Goal: Task Accomplishment & Management: Complete application form

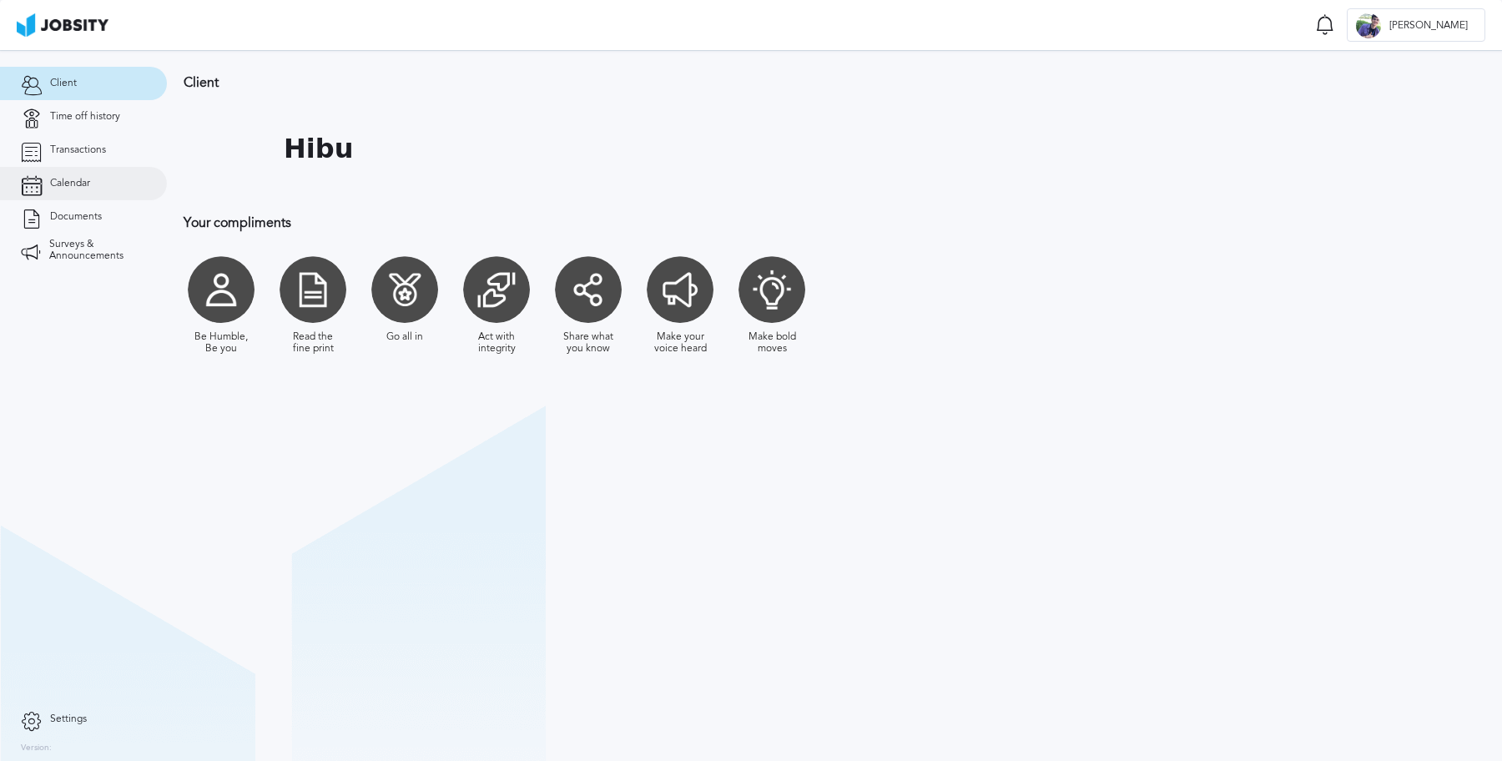
click at [89, 179] on span "Calendar" at bounding box center [70, 184] width 40 height 12
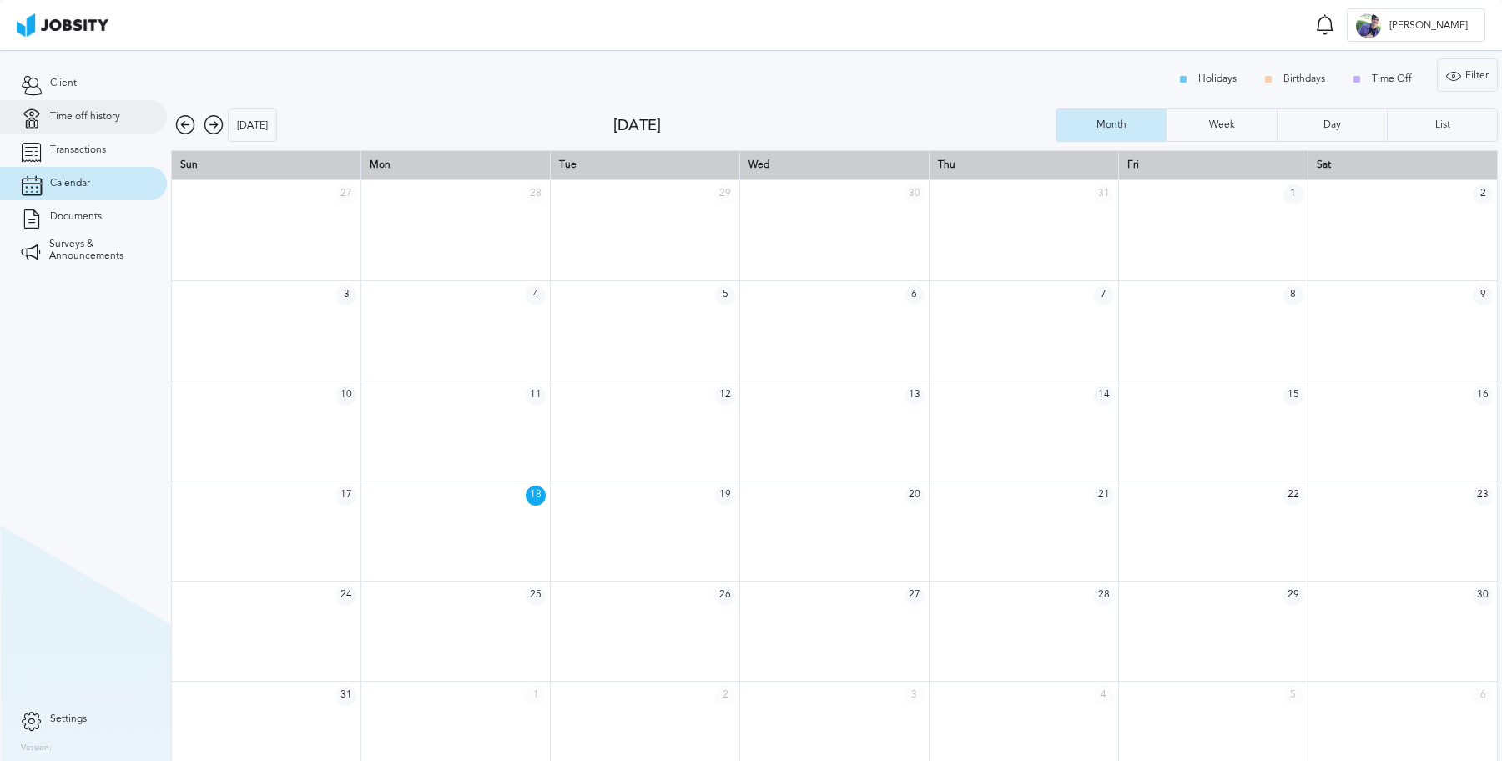
click at [100, 124] on link "Time off history" at bounding box center [83, 116] width 167 height 33
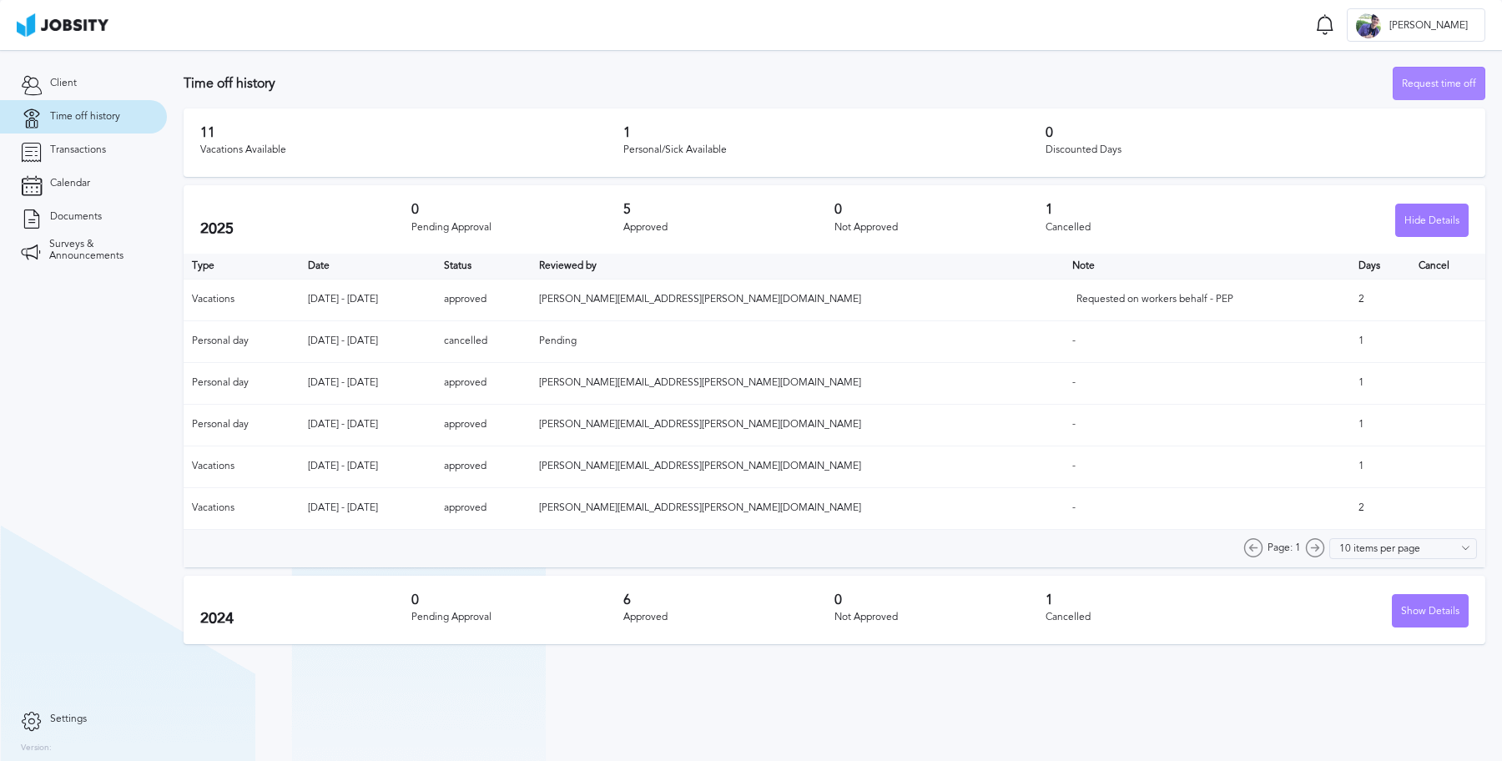
click at [1423, 84] on div "Request time off" at bounding box center [1439, 84] width 91 height 33
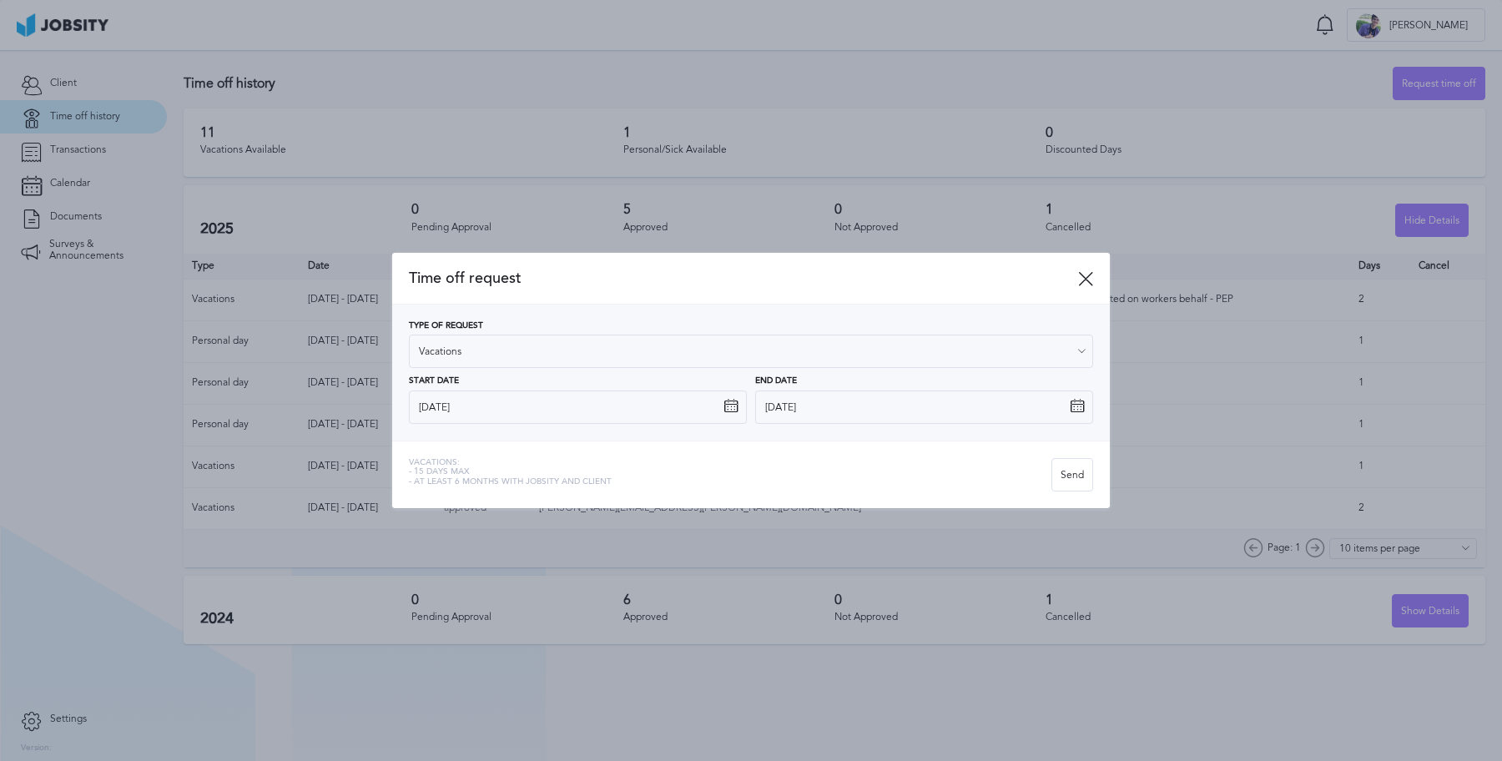
click at [725, 411] on icon at bounding box center [731, 406] width 15 height 15
click at [655, 412] on input "[DATE]" at bounding box center [578, 407] width 338 height 33
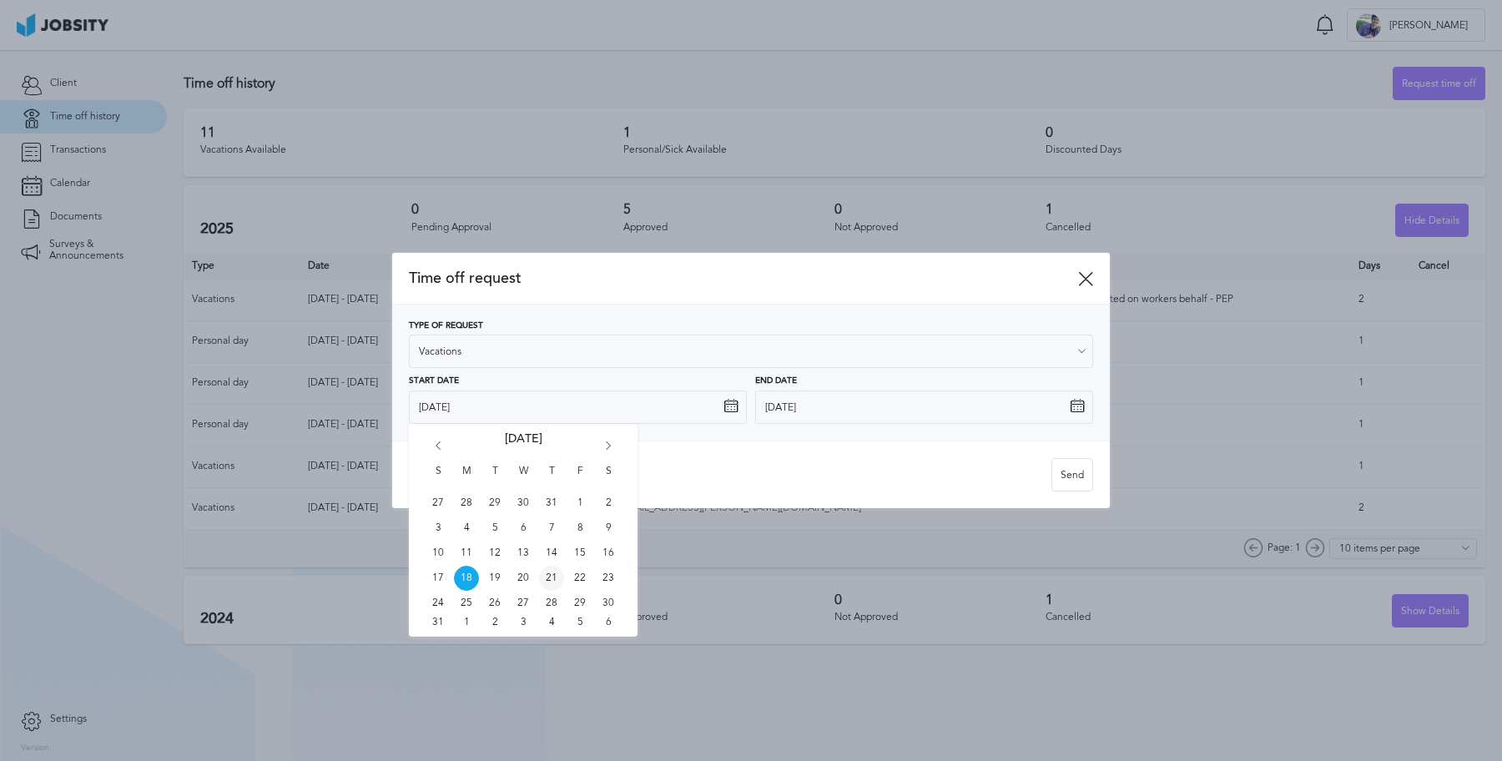
click at [556, 581] on span "21" at bounding box center [551, 578] width 25 height 25
type input "[DATE]"
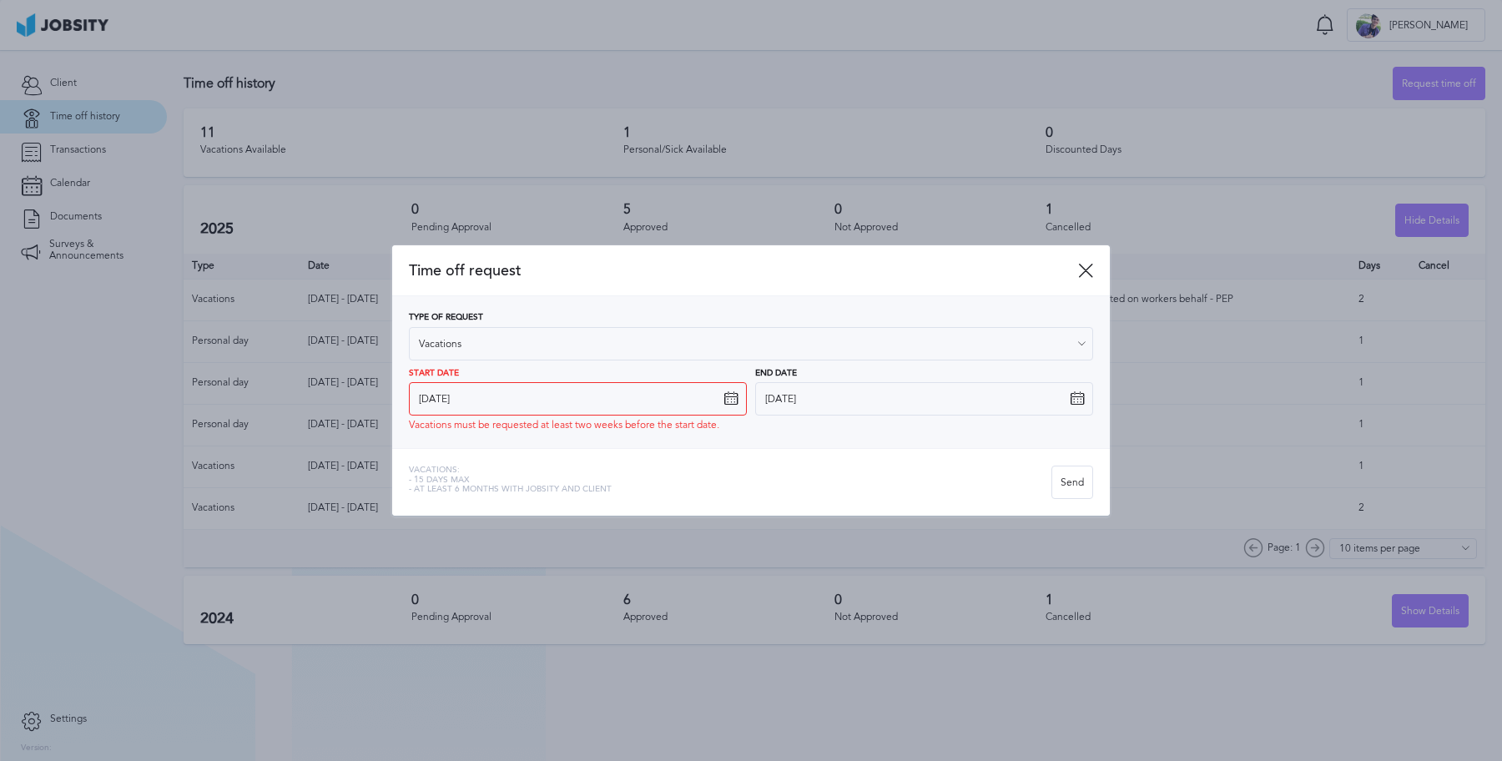
click at [1079, 404] on icon at bounding box center [1077, 398] width 15 height 15
click at [1072, 403] on icon at bounding box center [1077, 398] width 15 height 15
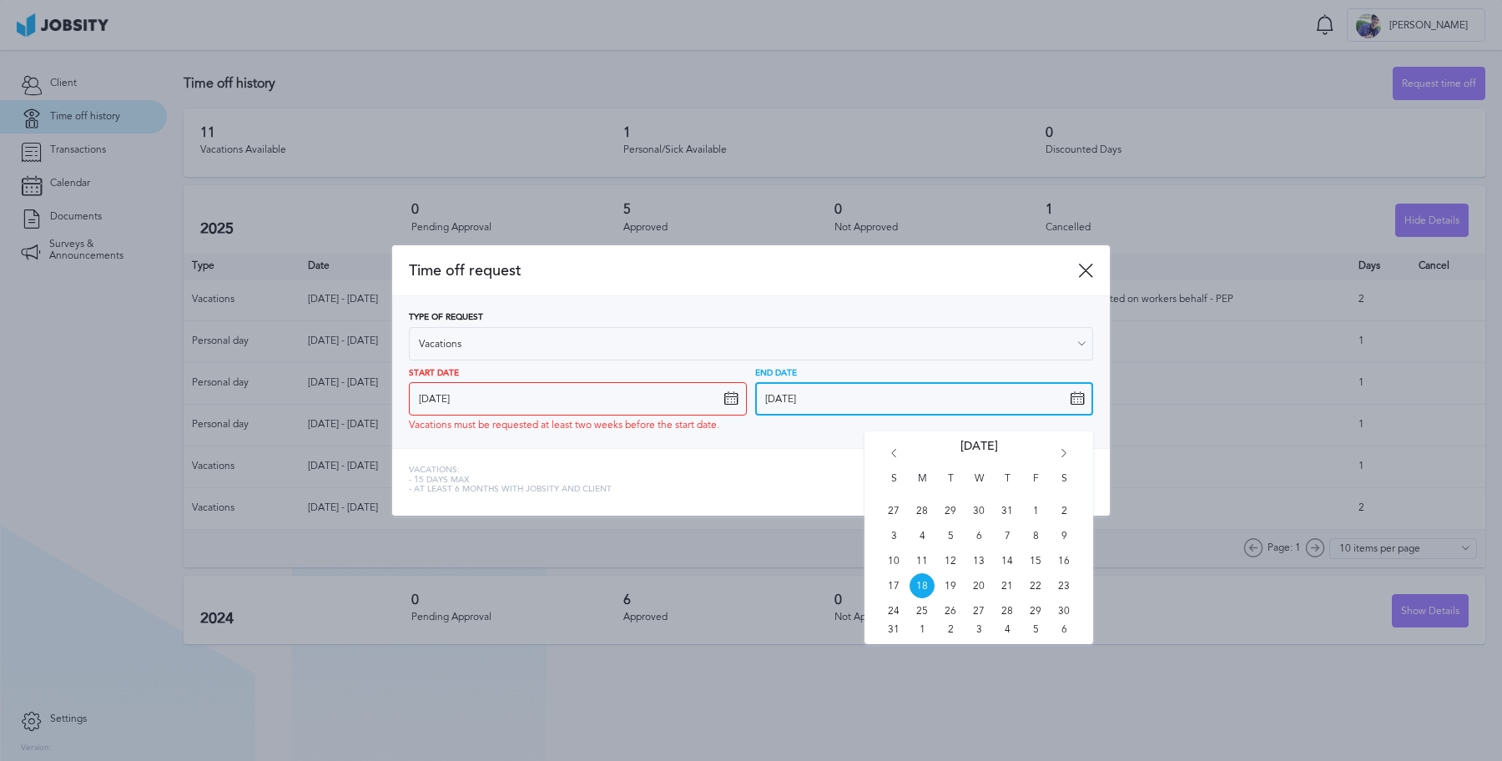
click at [1053, 398] on input "[DATE]" at bounding box center [924, 398] width 338 height 33
click at [1004, 589] on span "21" at bounding box center [1007, 585] width 25 height 25
type input "[DATE]"
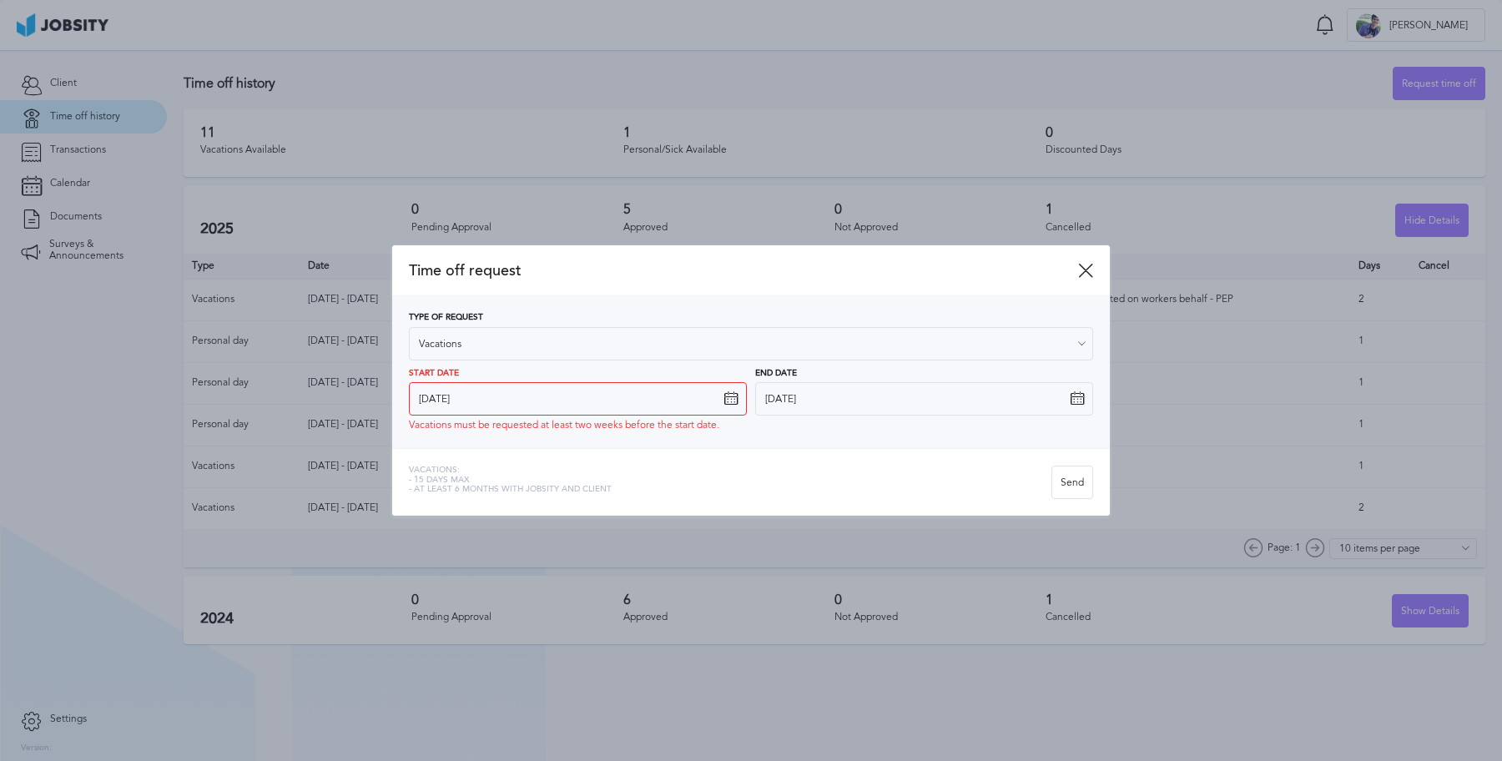
click at [577, 318] on div "Type of Request Vacations" at bounding box center [751, 337] width 684 height 48
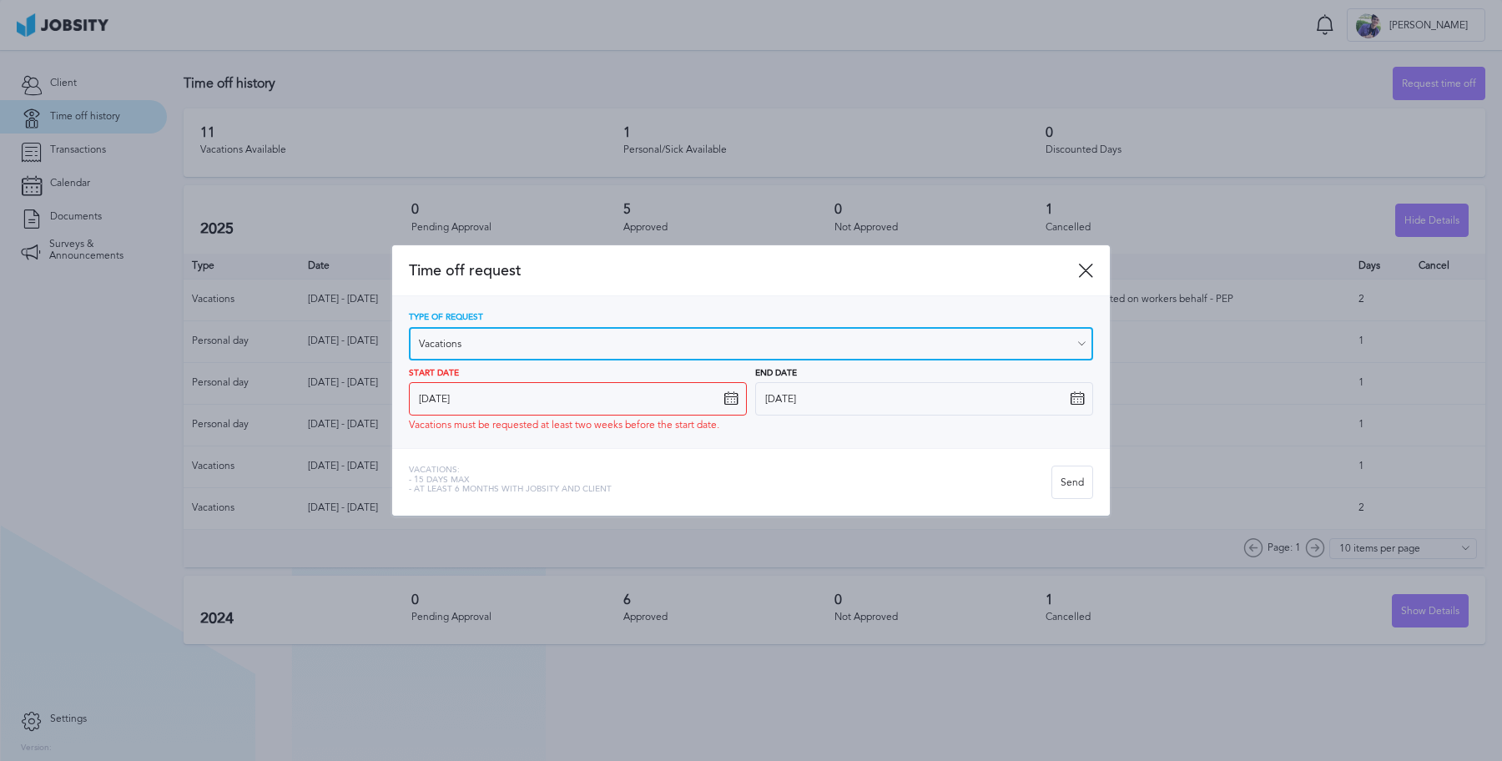
click at [574, 332] on input "Vacations" at bounding box center [751, 343] width 684 height 33
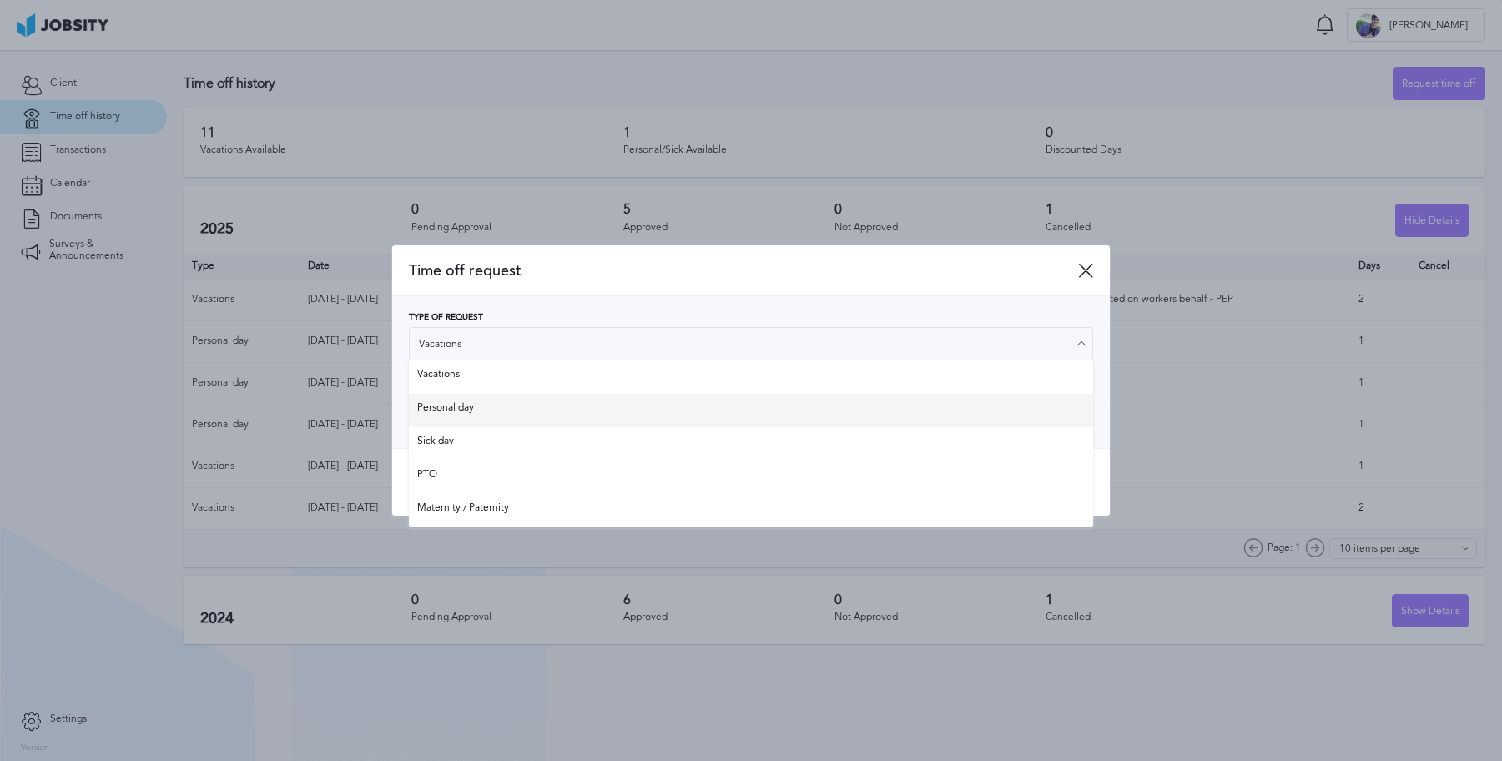
type input "Personal day"
click at [523, 410] on div "Type of Request Personal day Vacations Personal day Sick day PTO Maternity / Pa…" at bounding box center [751, 372] width 684 height 119
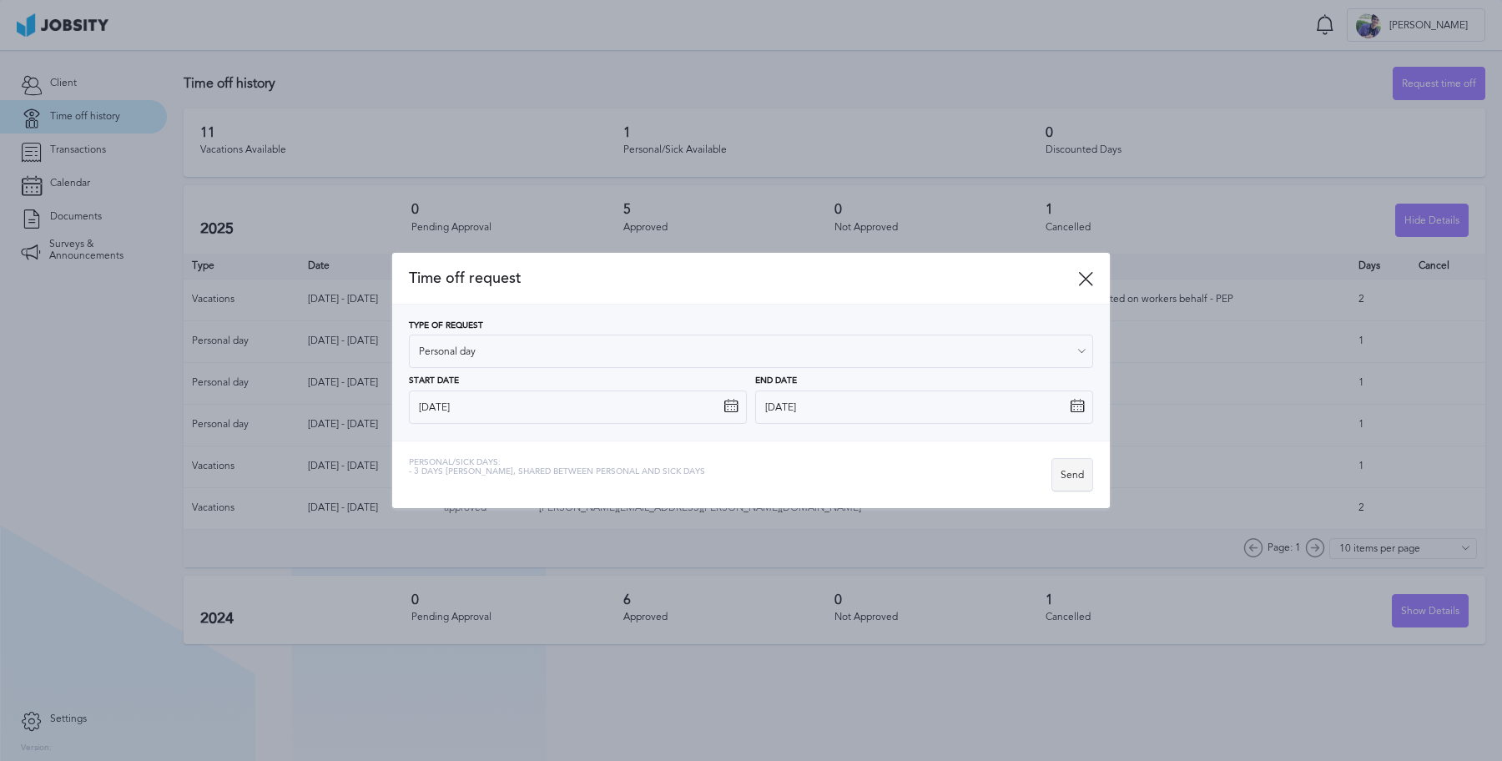
click at [1073, 473] on div "Send" at bounding box center [1073, 475] width 40 height 33
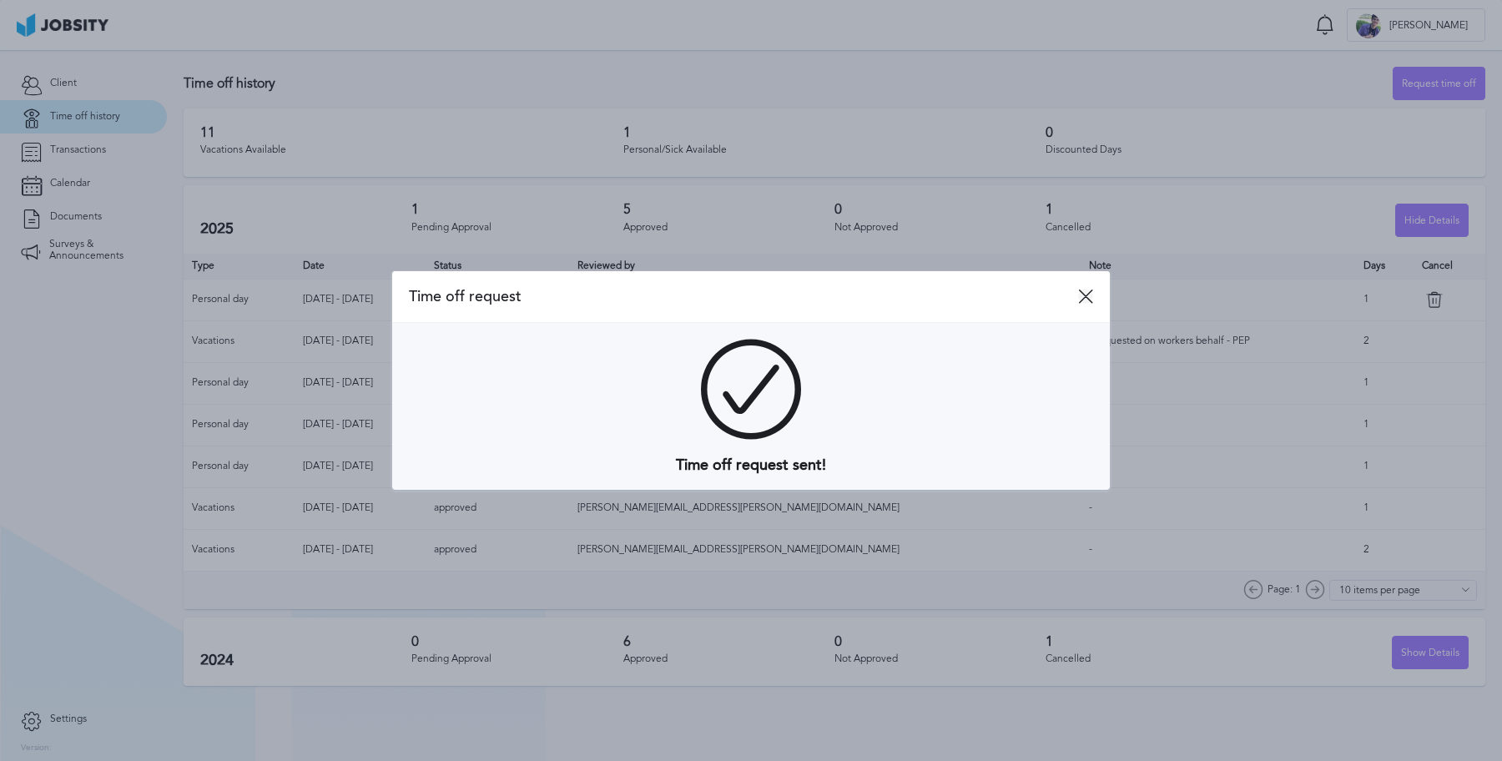
click at [1084, 289] on icon at bounding box center [1085, 296] width 15 height 15
